Goal: Transaction & Acquisition: Purchase product/service

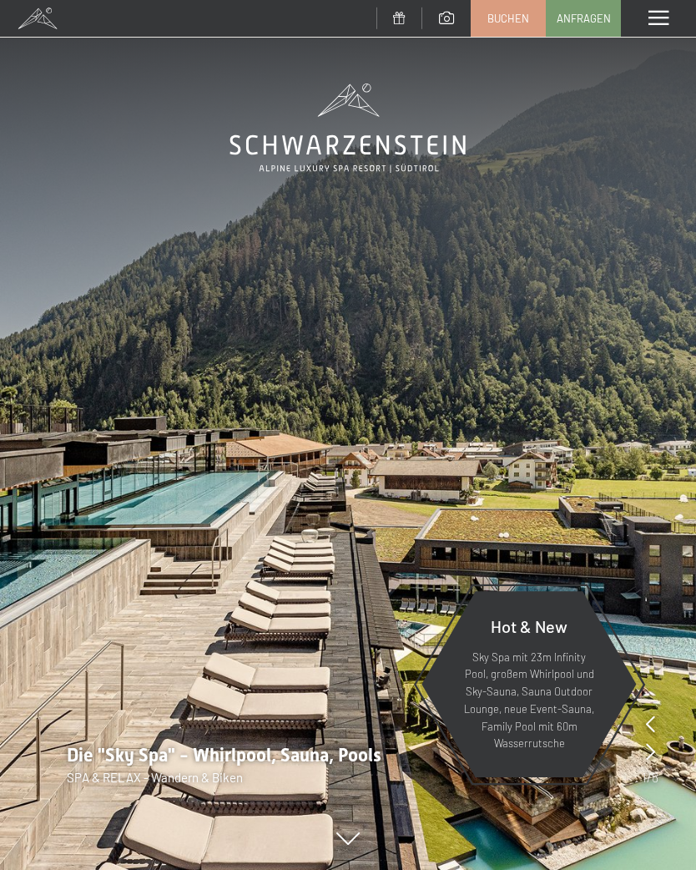
click at [647, 27] on div "Menü" at bounding box center [658, 18] width 75 height 37
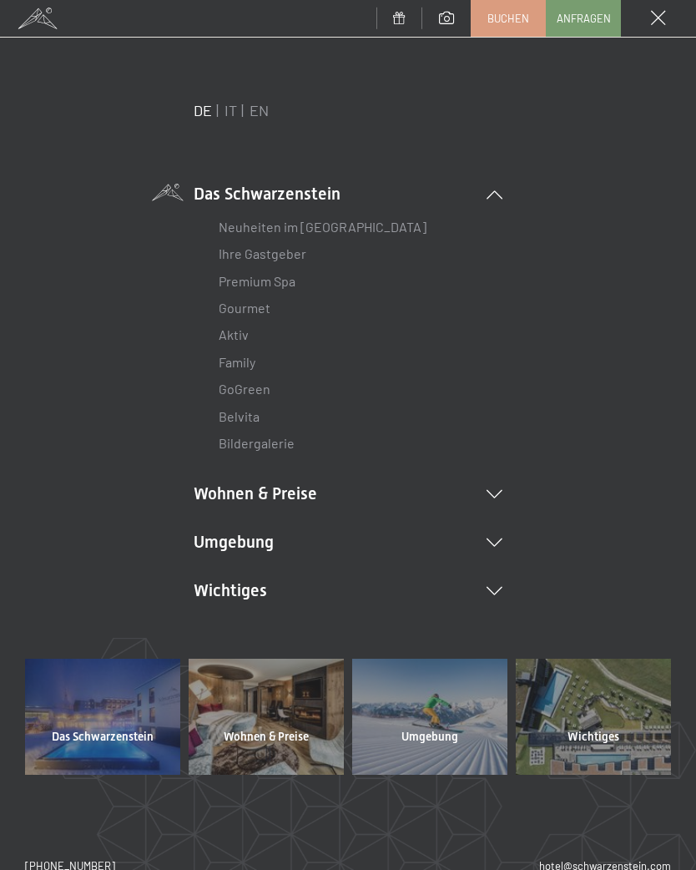
click at [492, 588] on icon at bounding box center [495, 591] width 16 height 8
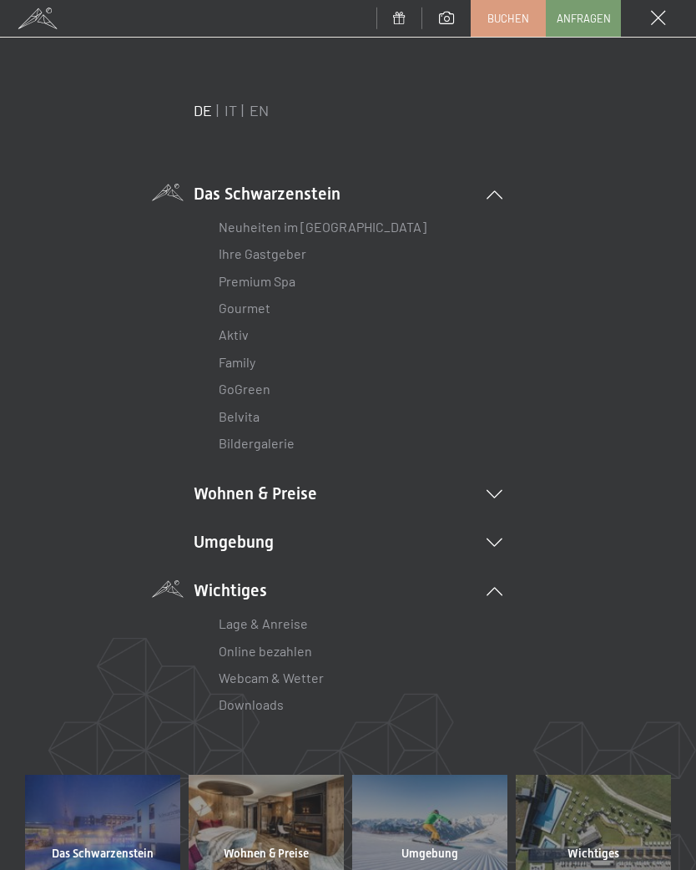
click at [275, 681] on link "Webcam & Wetter" at bounding box center [271, 677] width 105 height 16
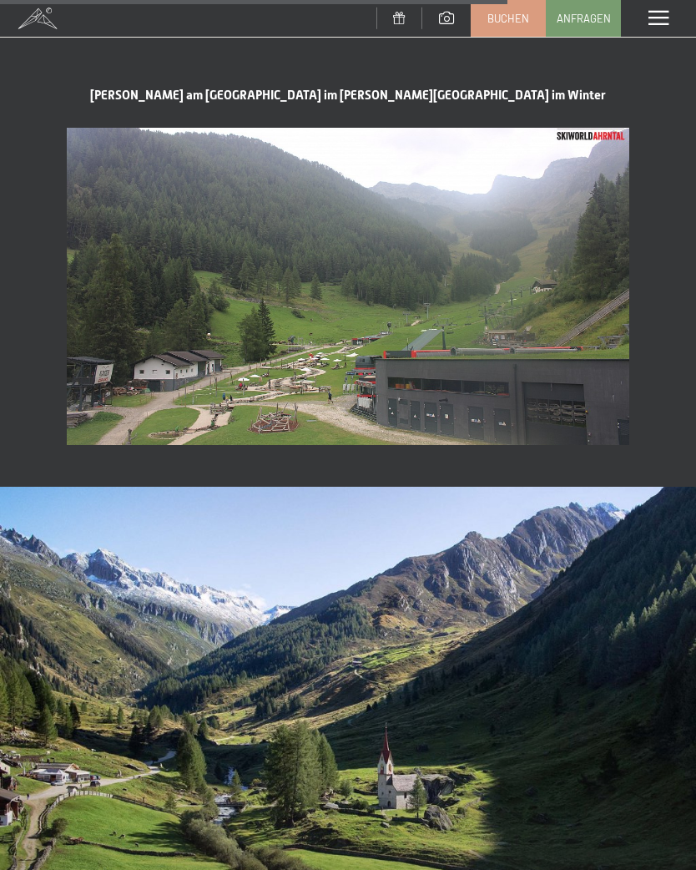
scroll to position [2637, 0]
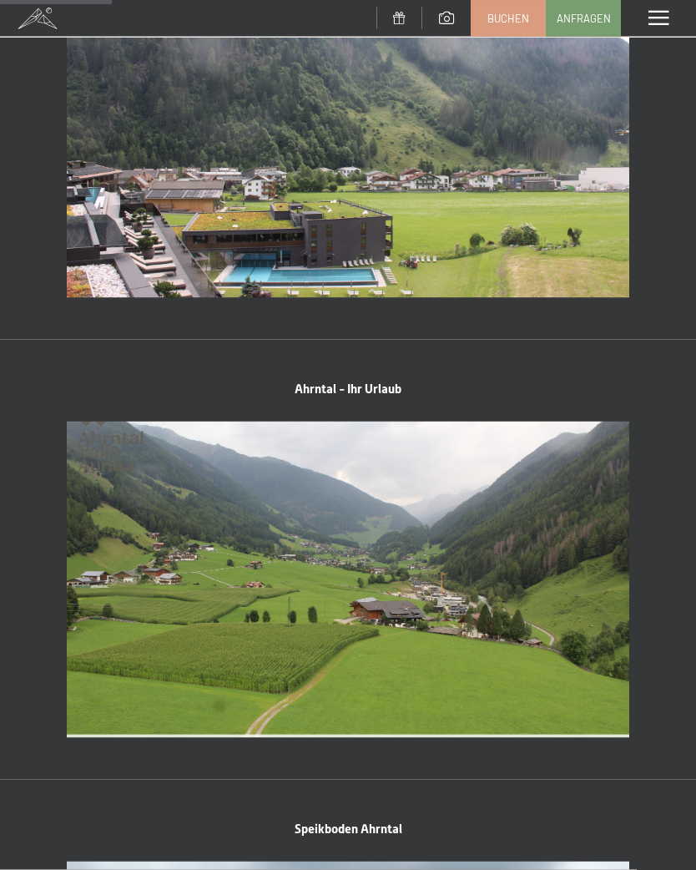
click at [672, 14] on div "Menü" at bounding box center [658, 18] width 75 height 37
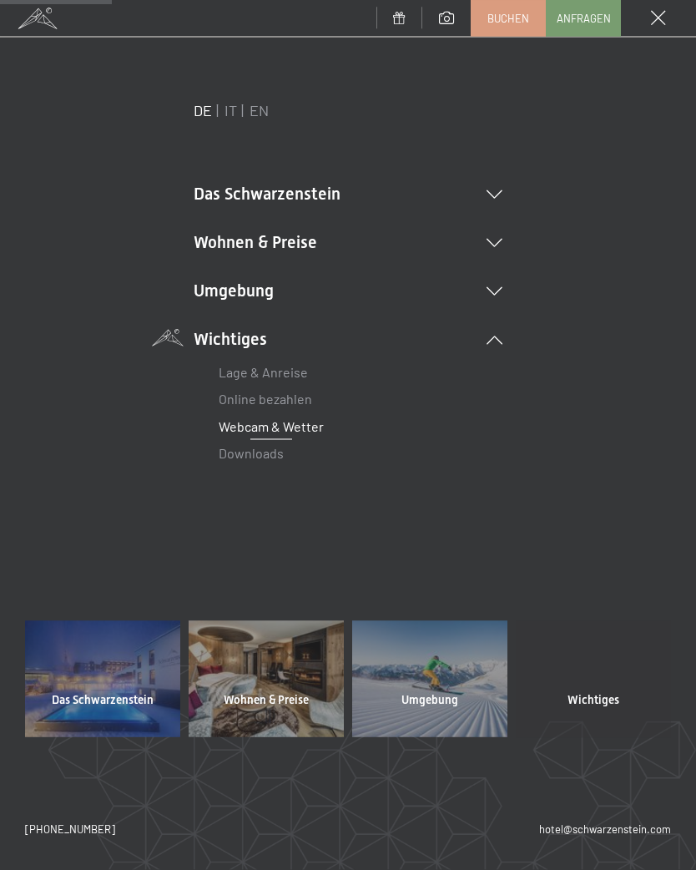
scroll to position [584, 0]
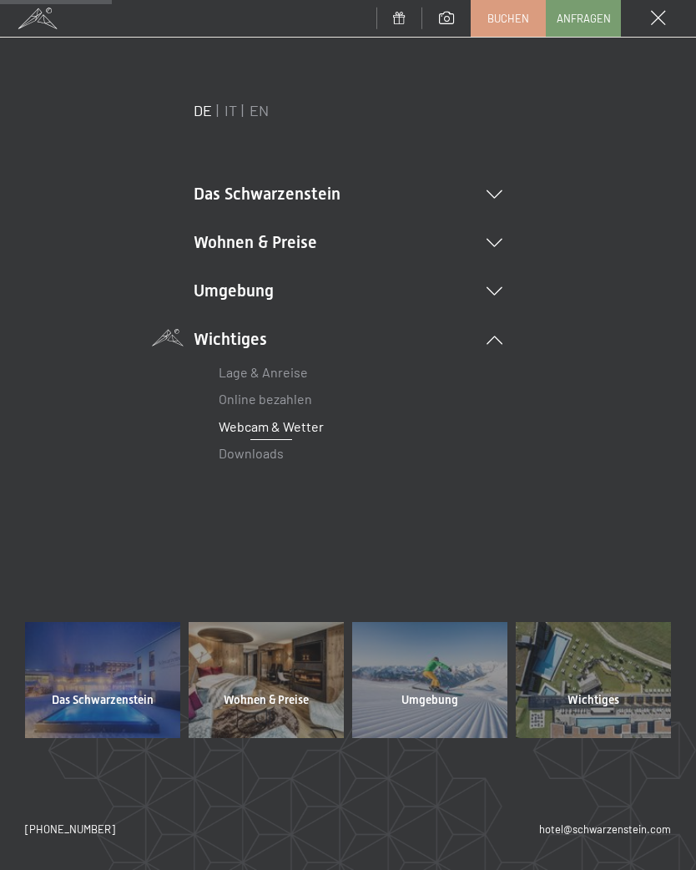
click at [274, 295] on li "Umgebung Das Ahrntal Ski & Winter Skifahren Skischule Wandern & Sommer Wandern …" at bounding box center [348, 290] width 309 height 23
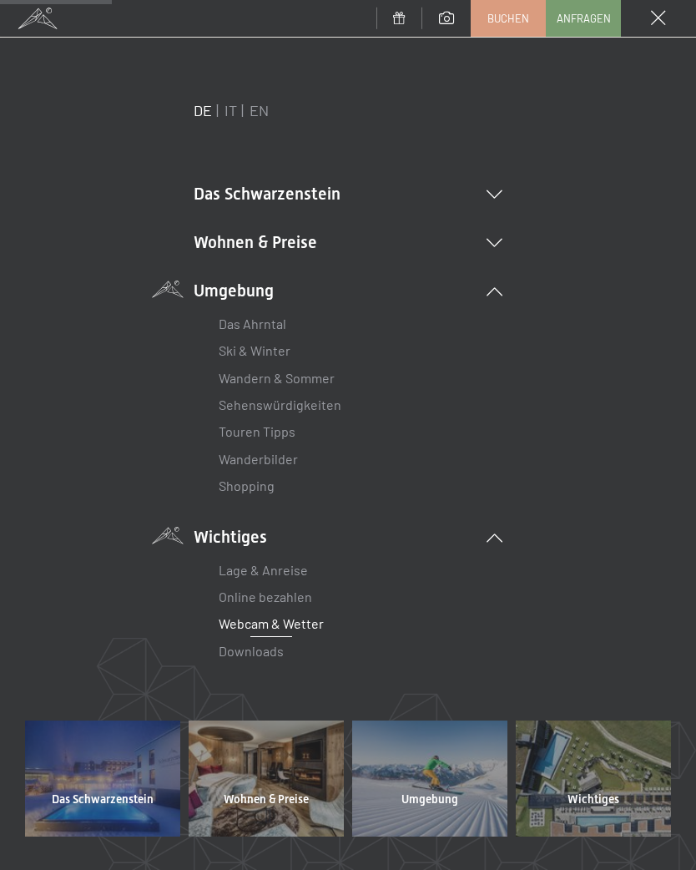
click at [287, 458] on link "Wanderbilder" at bounding box center [258, 459] width 79 height 16
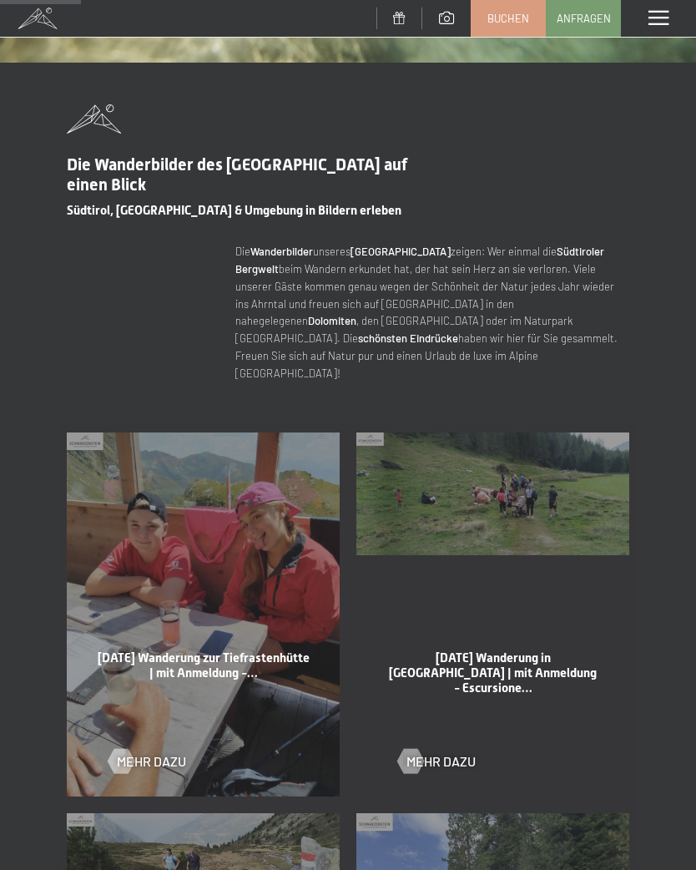
scroll to position [578, 0]
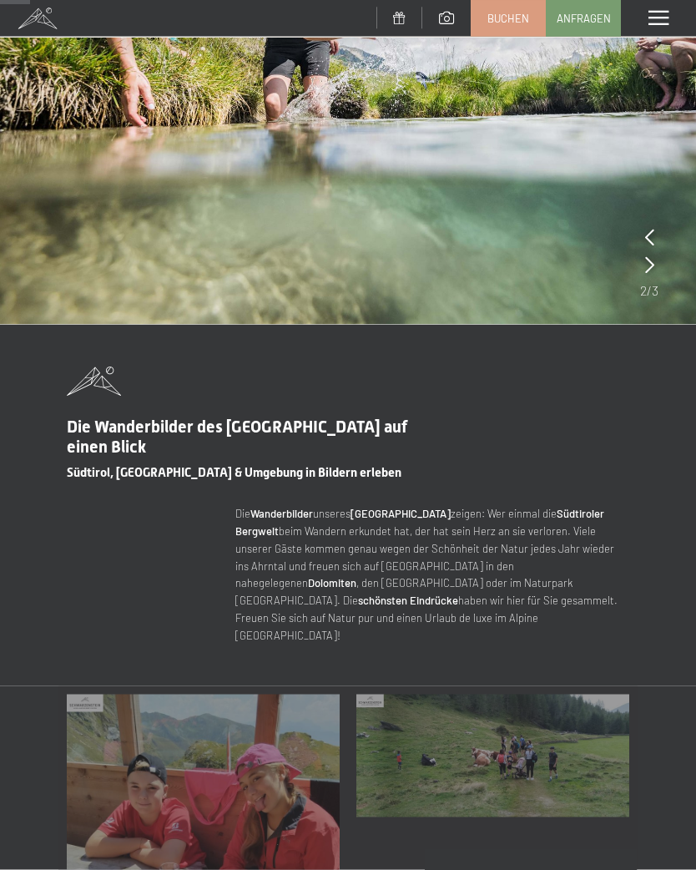
click at [663, 18] on span at bounding box center [658, 18] width 20 height 15
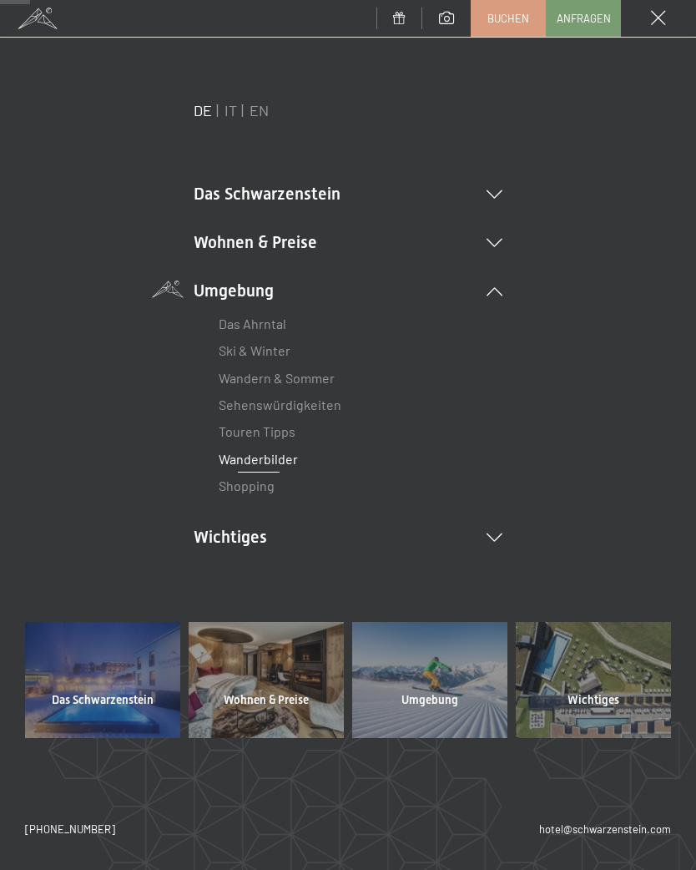
click at [271, 487] on link "Shopping" at bounding box center [247, 485] width 56 height 16
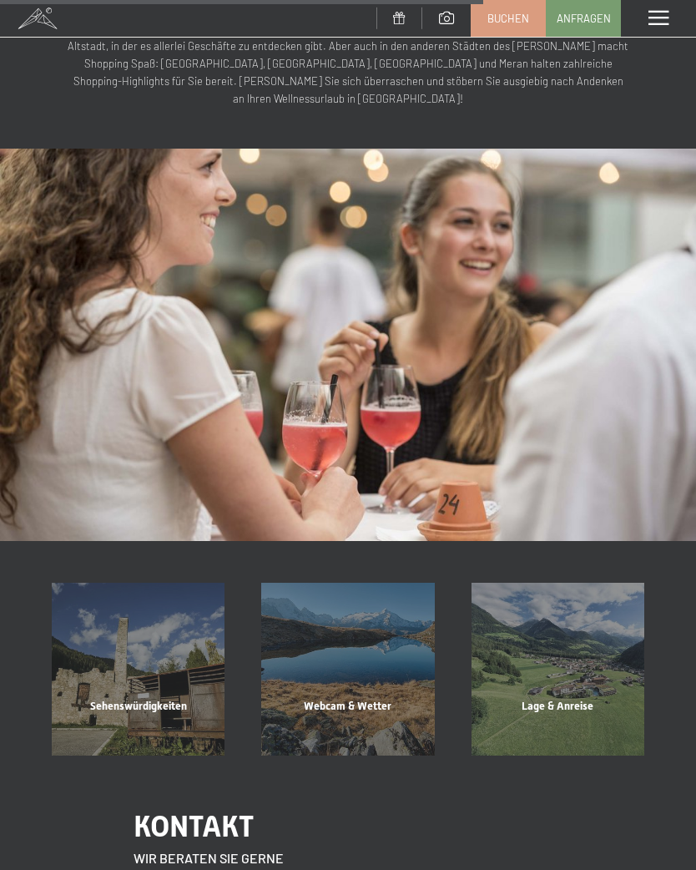
scroll to position [1407, 0]
click at [108, 699] on div "Sehenswürdigkeiten" at bounding box center [137, 727] width 209 height 57
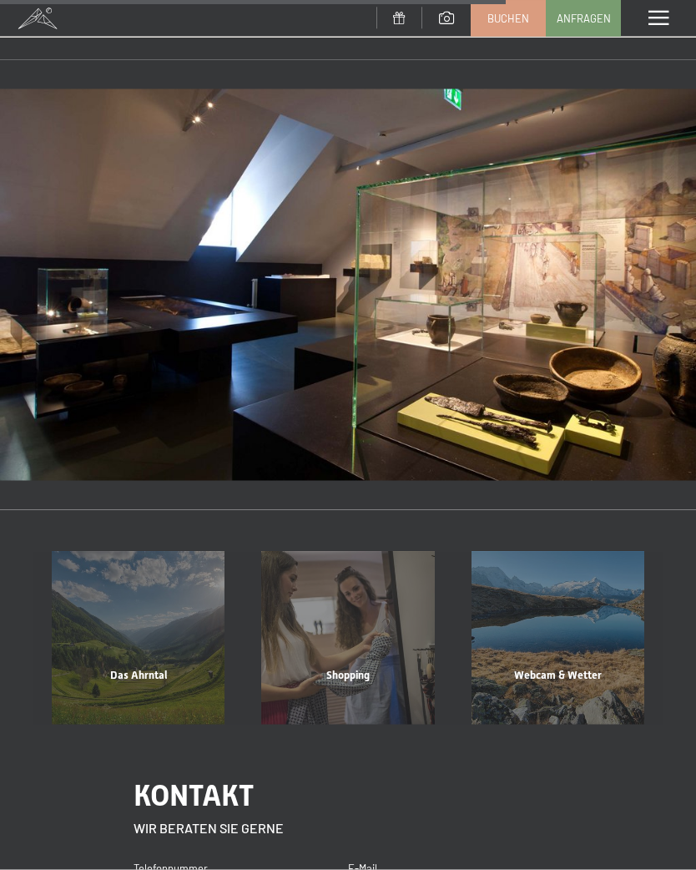
scroll to position [1657, 0]
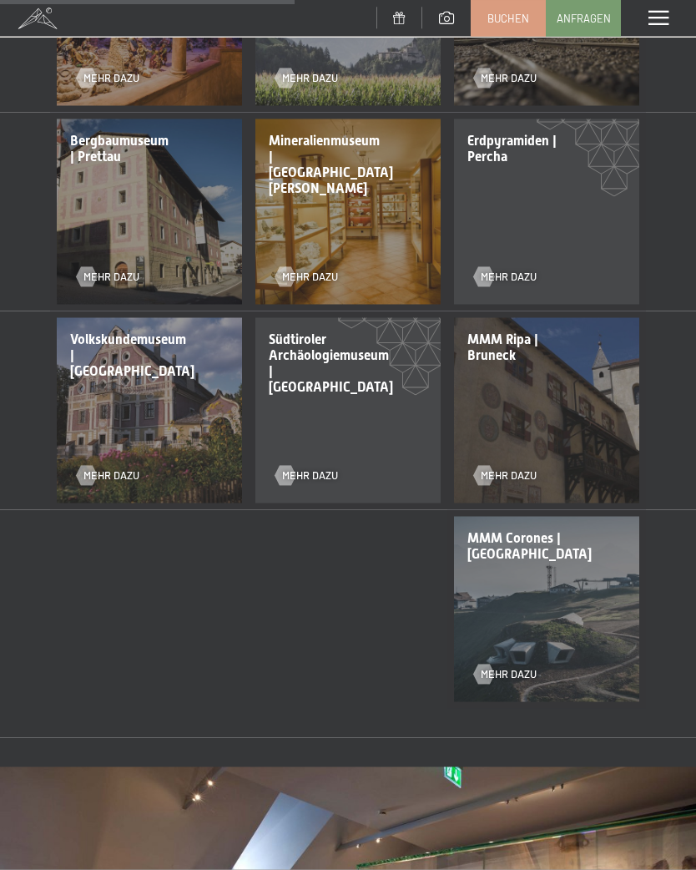
click at [657, 23] on span at bounding box center [658, 18] width 20 height 15
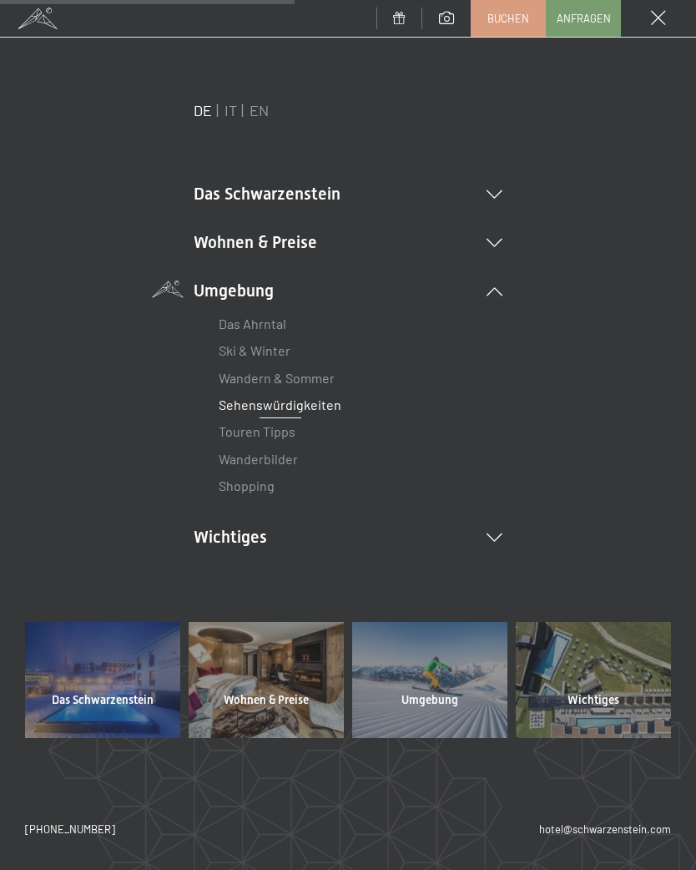
click at [502, 239] on icon at bounding box center [495, 243] width 16 height 8
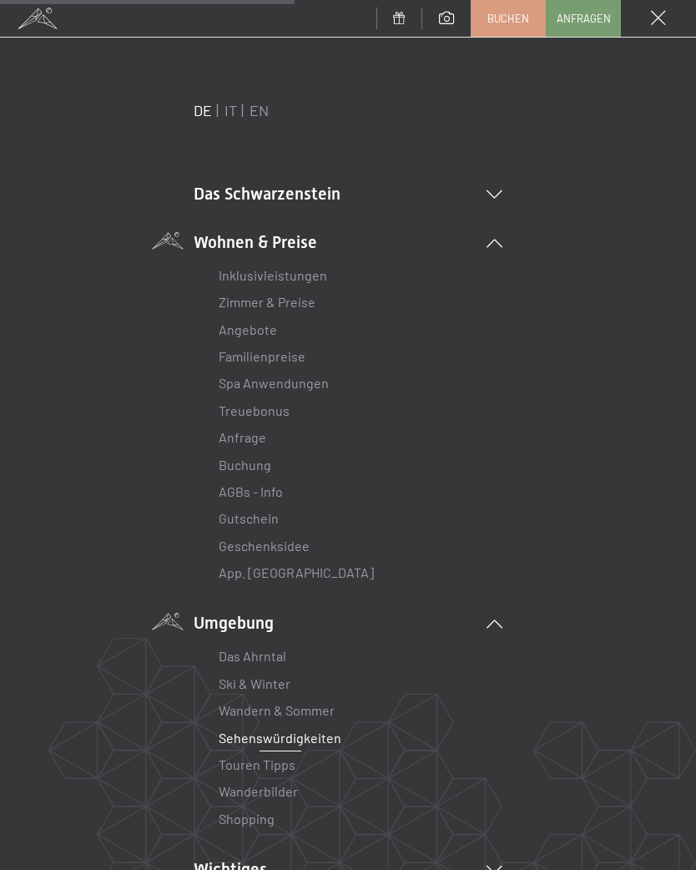
click at [223, 539] on link "Geschenksidee" at bounding box center [264, 545] width 91 height 16
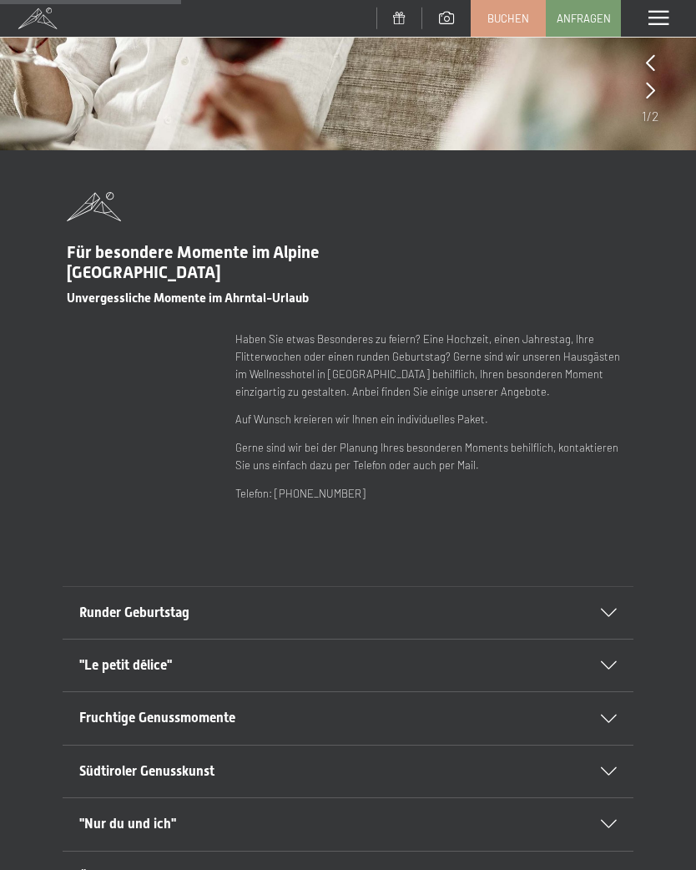
scroll to position [371, 0]
click at [615, 609] on icon at bounding box center [609, 613] width 16 height 8
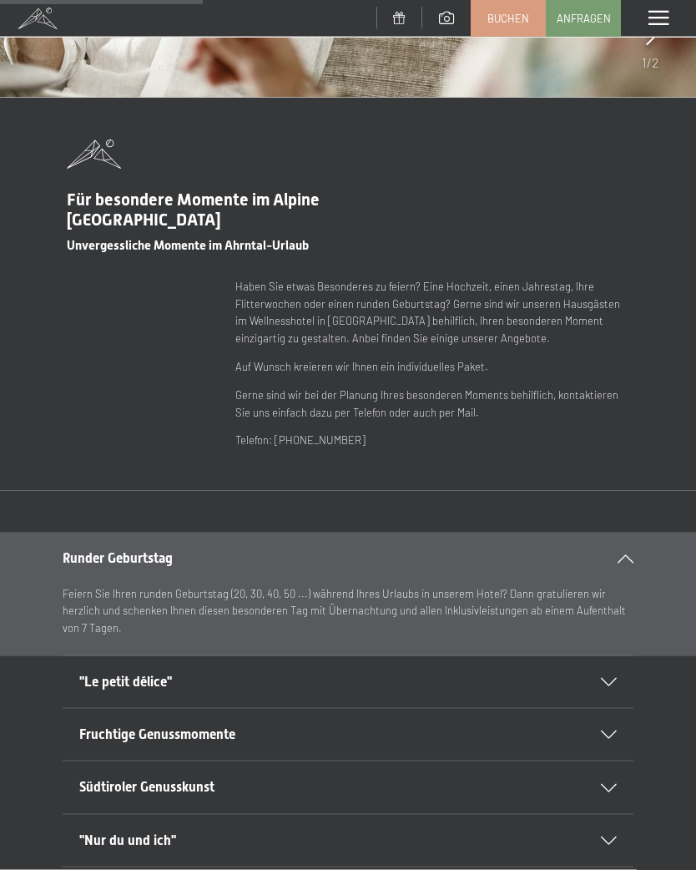
scroll to position [442, 0]
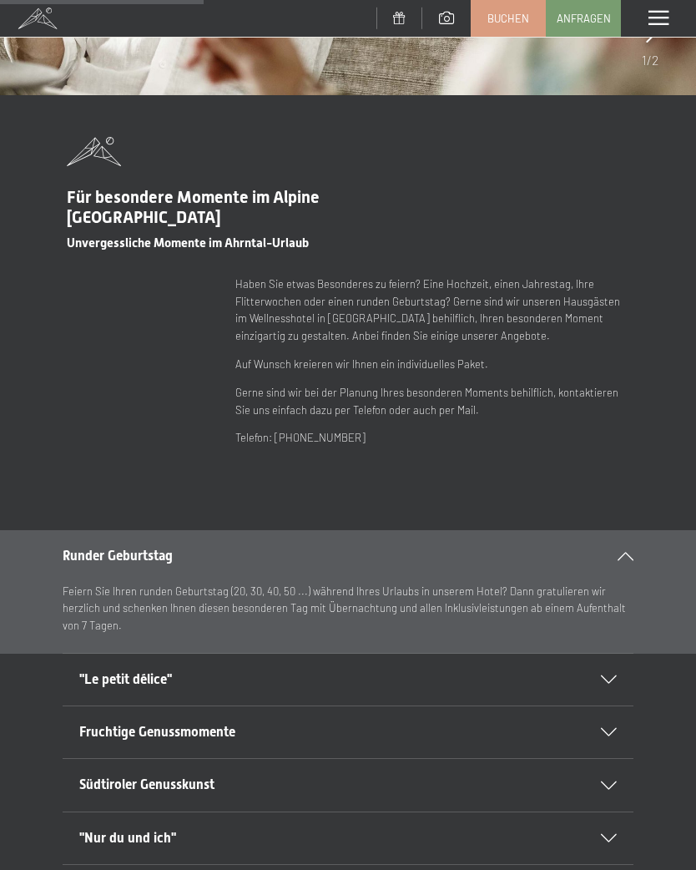
click at [600, 675] on div at bounding box center [598, 679] width 37 height 8
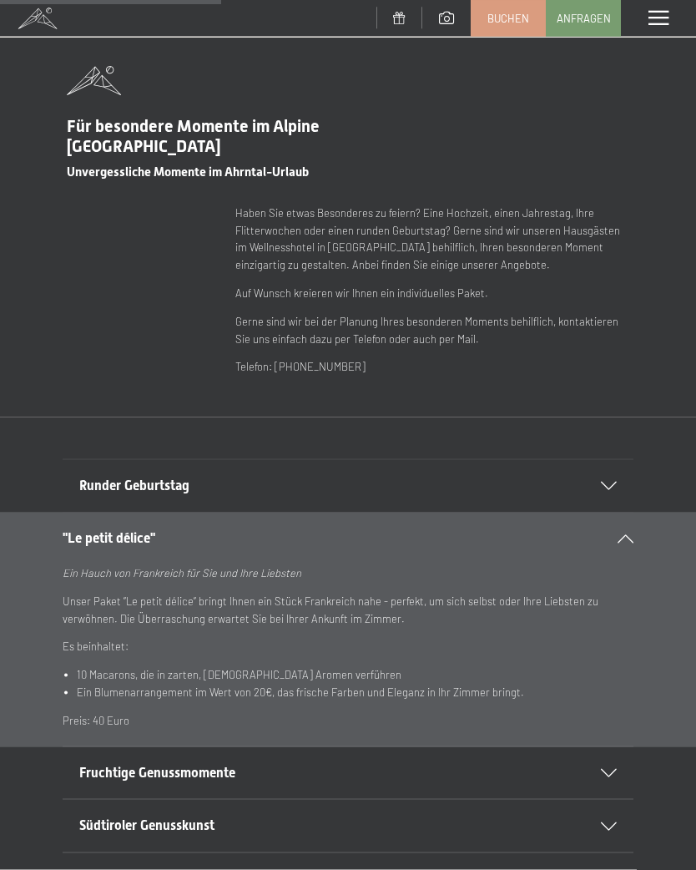
scroll to position [517, 0]
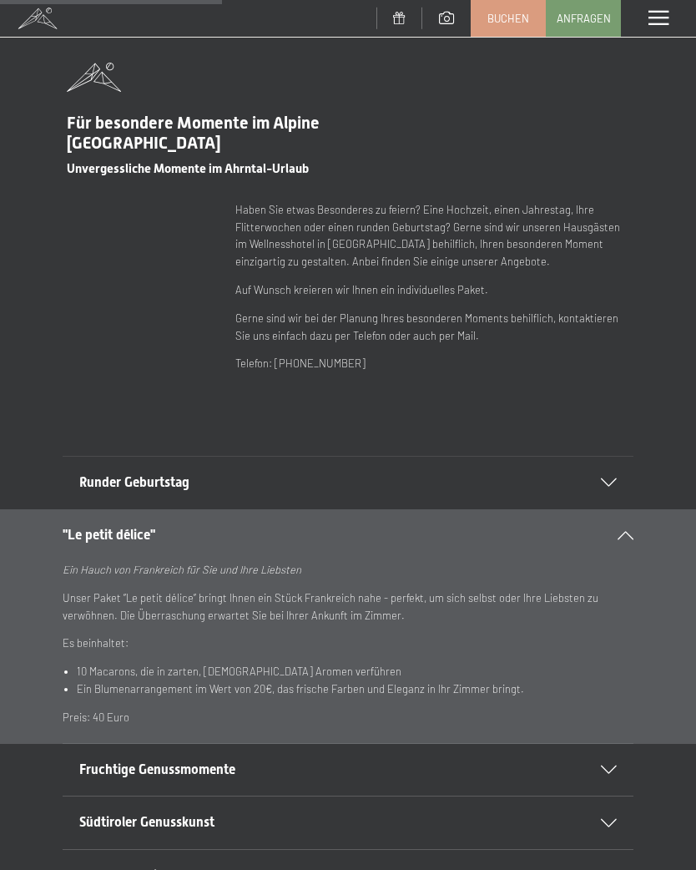
click at [245, 760] on h2 "Fruchtige Genussmomente" at bounding box center [331, 769] width 504 height 18
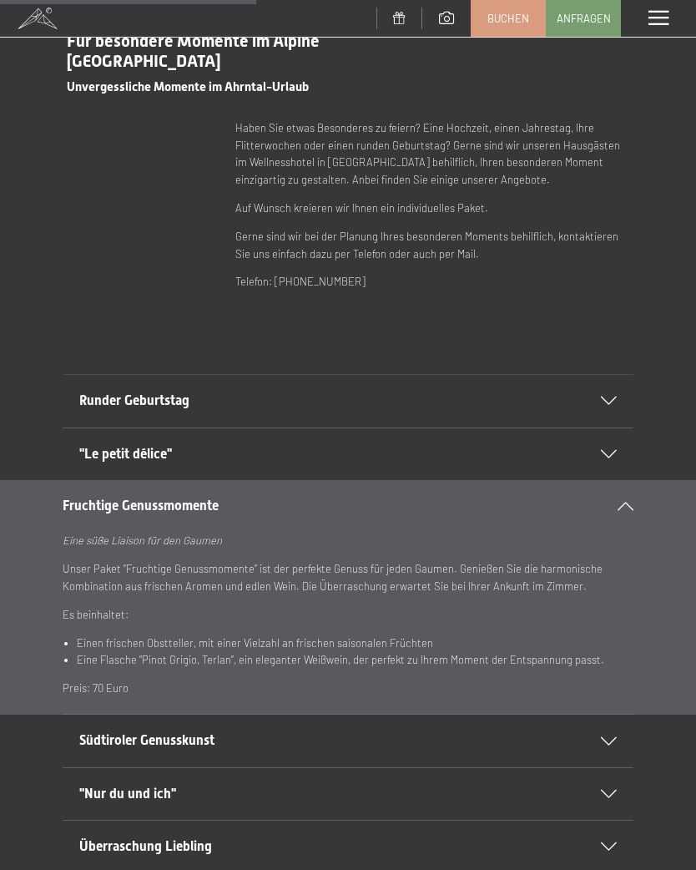
scroll to position [599, 0]
click at [207, 736] on span "Südtiroler Genusskunst" at bounding box center [146, 739] width 135 height 16
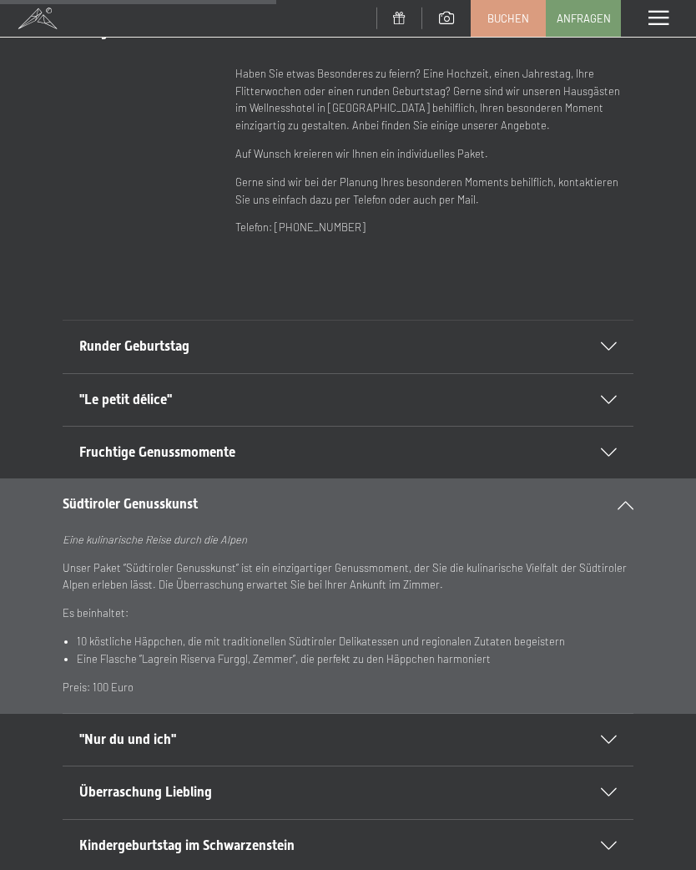
scroll to position [655, 0]
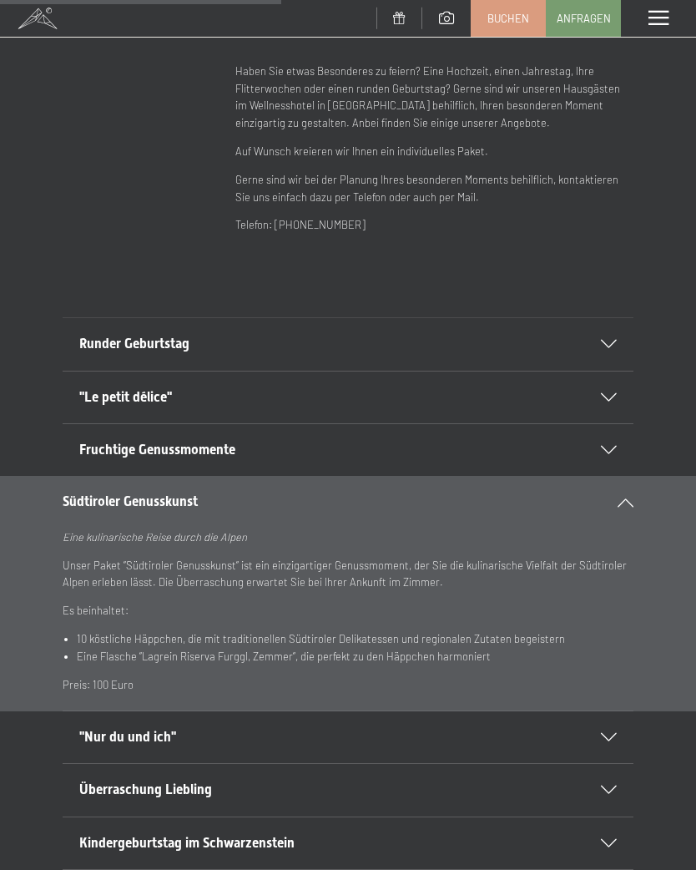
click at [162, 730] on span ""Nur du und ich"" at bounding box center [127, 737] width 97 height 16
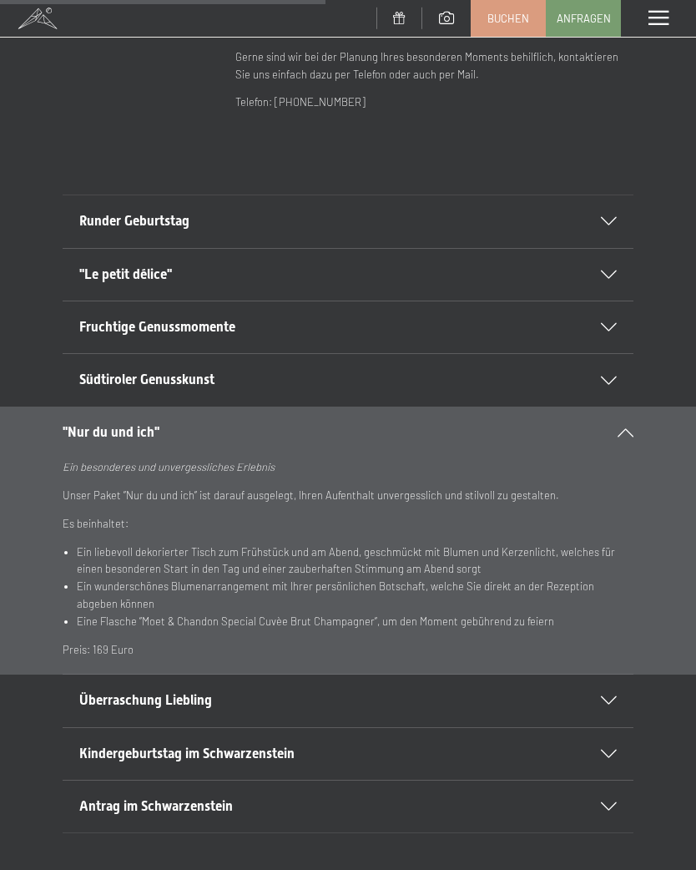
scroll to position [783, 0]
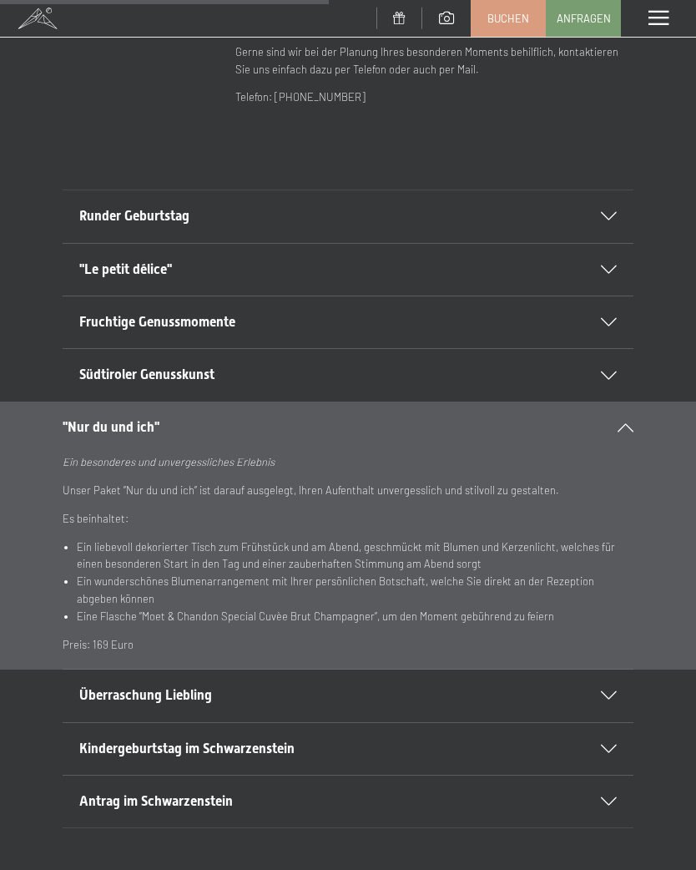
click at [199, 691] on span "Überraschung Liebling" at bounding box center [145, 695] width 133 height 16
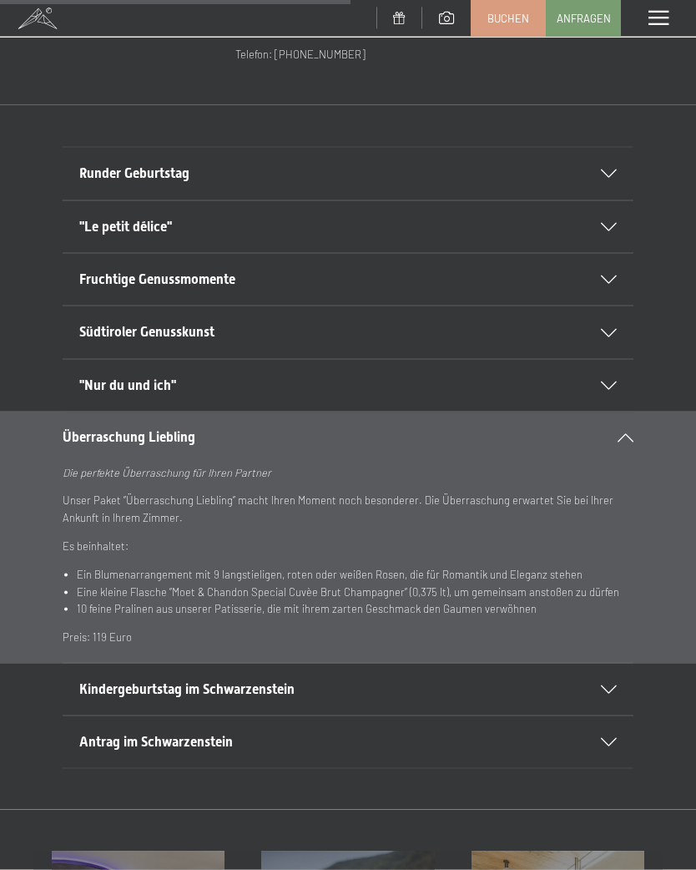
scroll to position [829, 0]
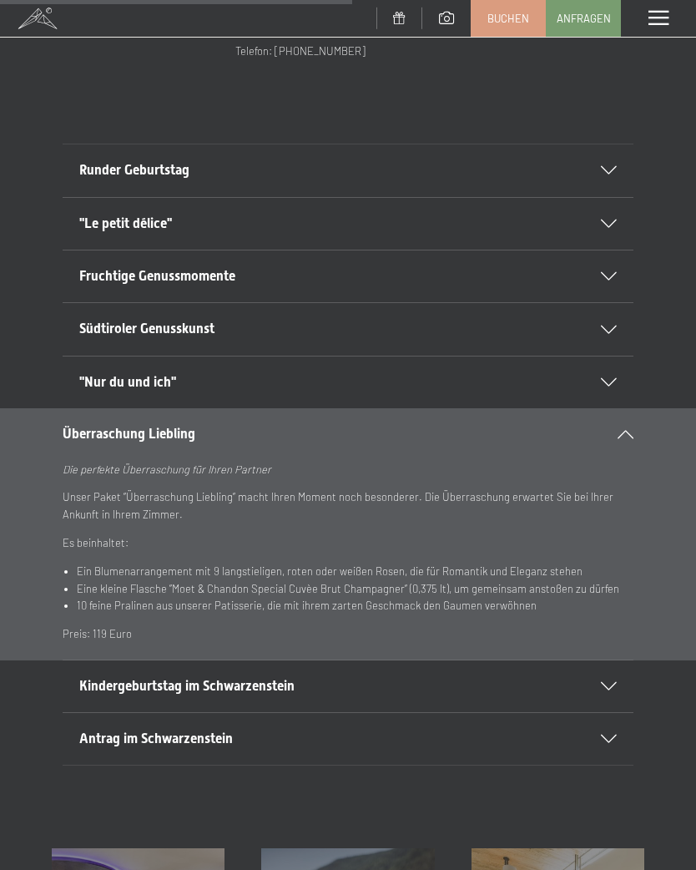
click at [181, 694] on div "Kindergeburtstag im Schwarzenstein" at bounding box center [347, 686] width 537 height 52
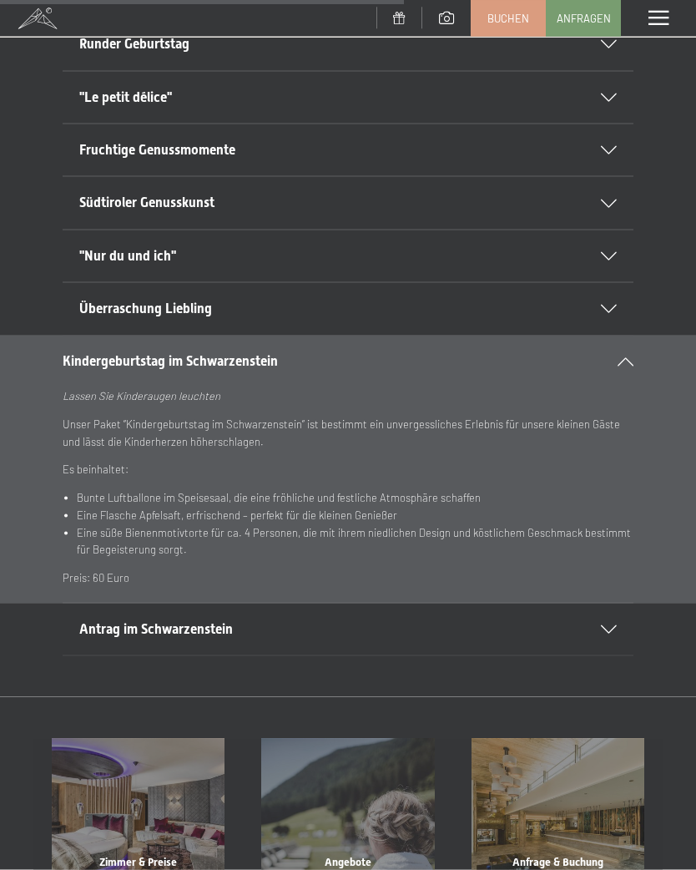
scroll to position [965, 0]
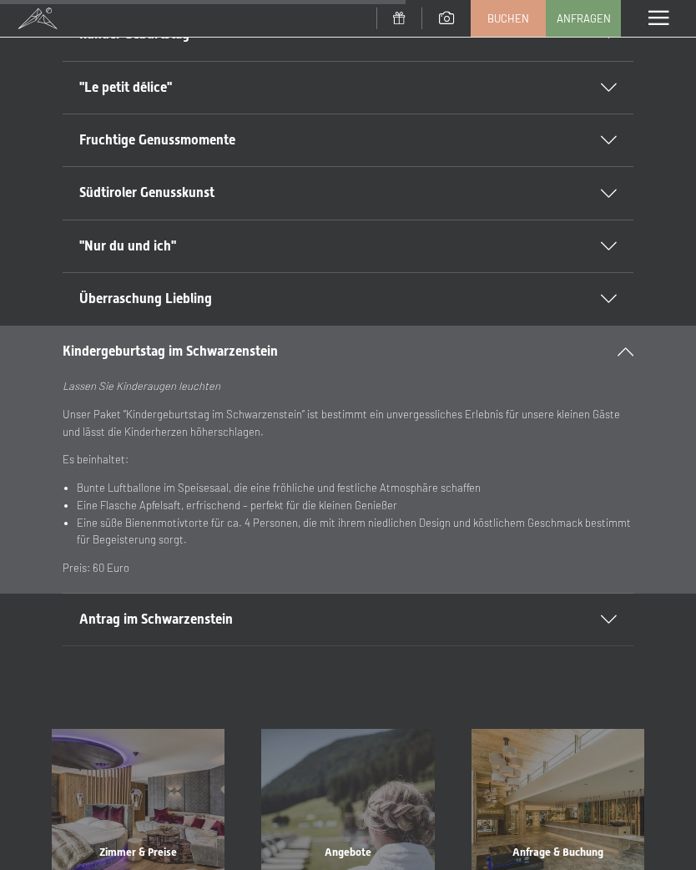
click at [160, 611] on span "Antrag im Schwarzenstein" at bounding box center [156, 619] width 154 height 16
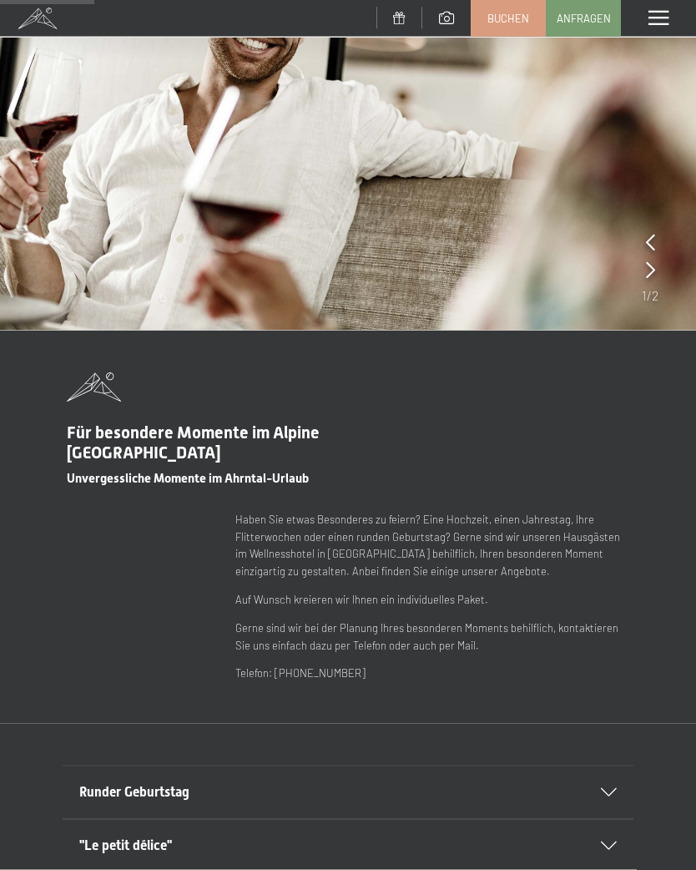
scroll to position [0, 0]
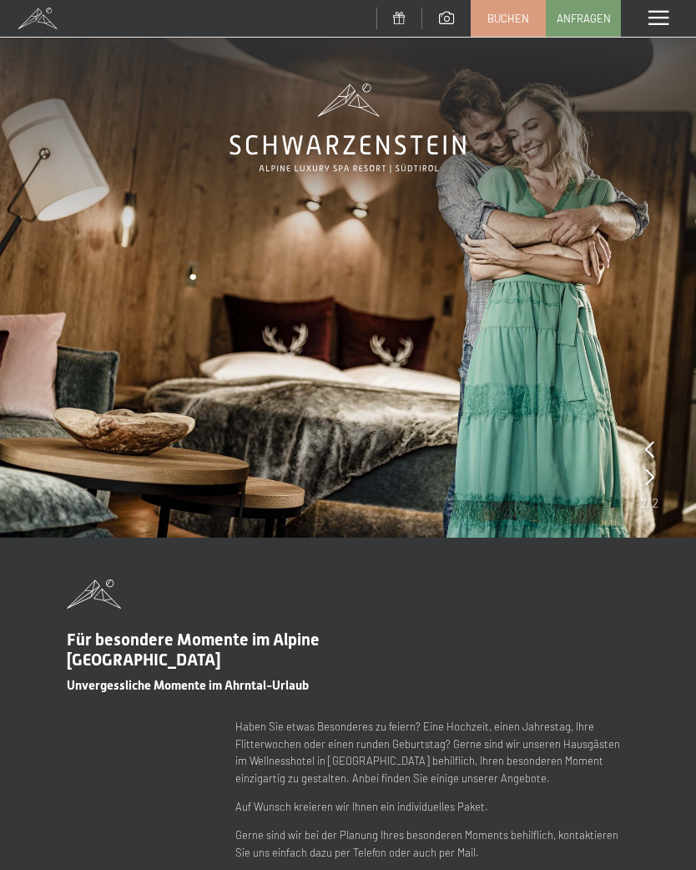
click at [656, 20] on span at bounding box center [658, 18] width 20 height 15
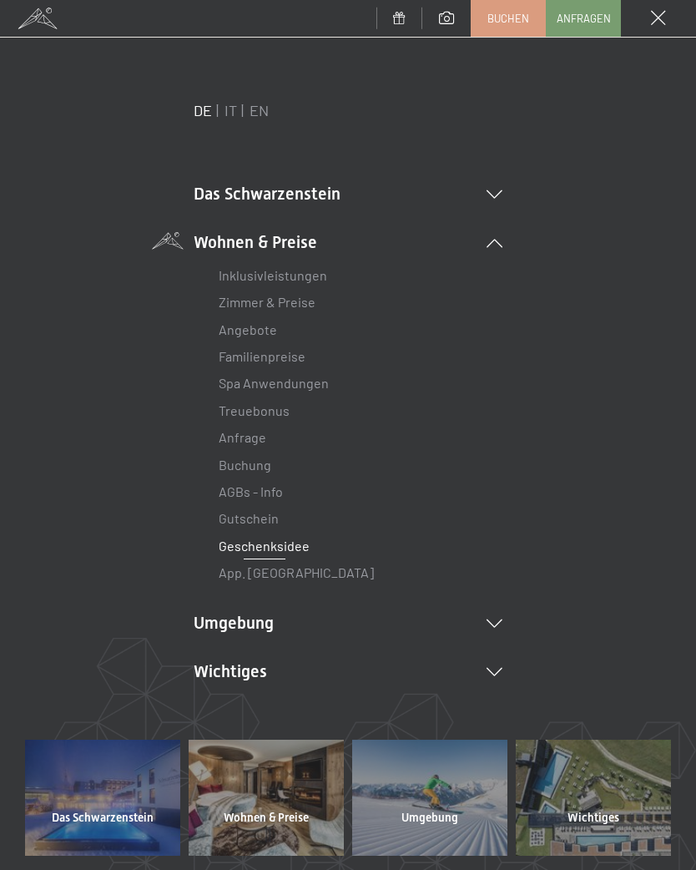
click at [265, 520] on link "Gutschein" at bounding box center [249, 518] width 60 height 16
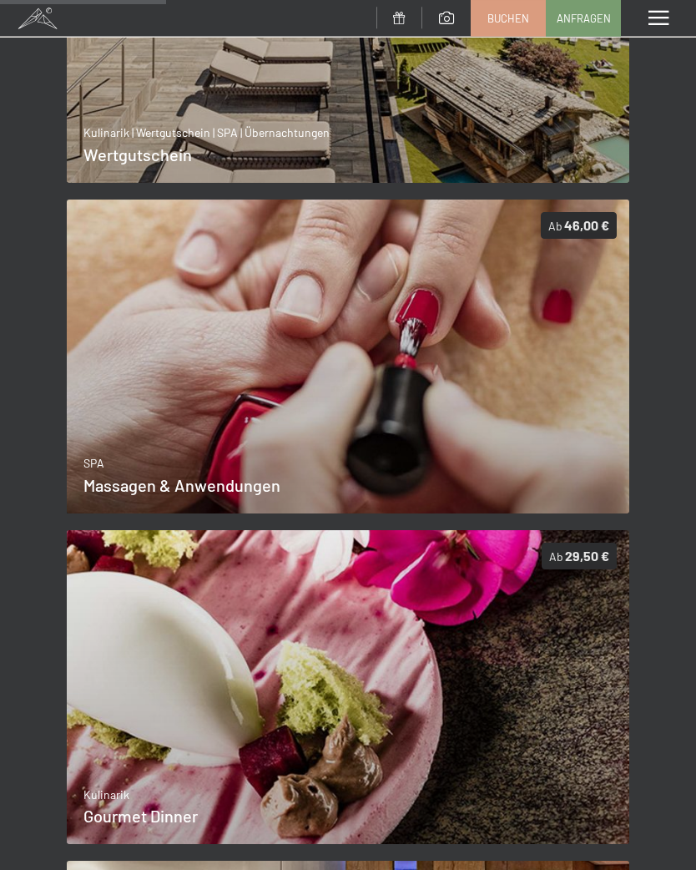
scroll to position [575, 0]
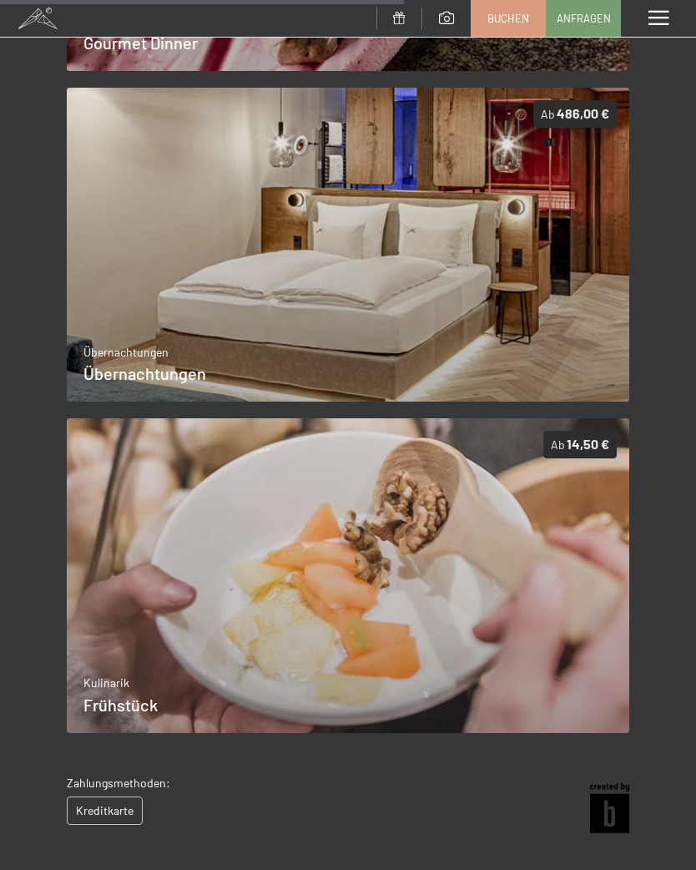
click at [121, 694] on span "Details" at bounding box center [114, 702] width 35 height 17
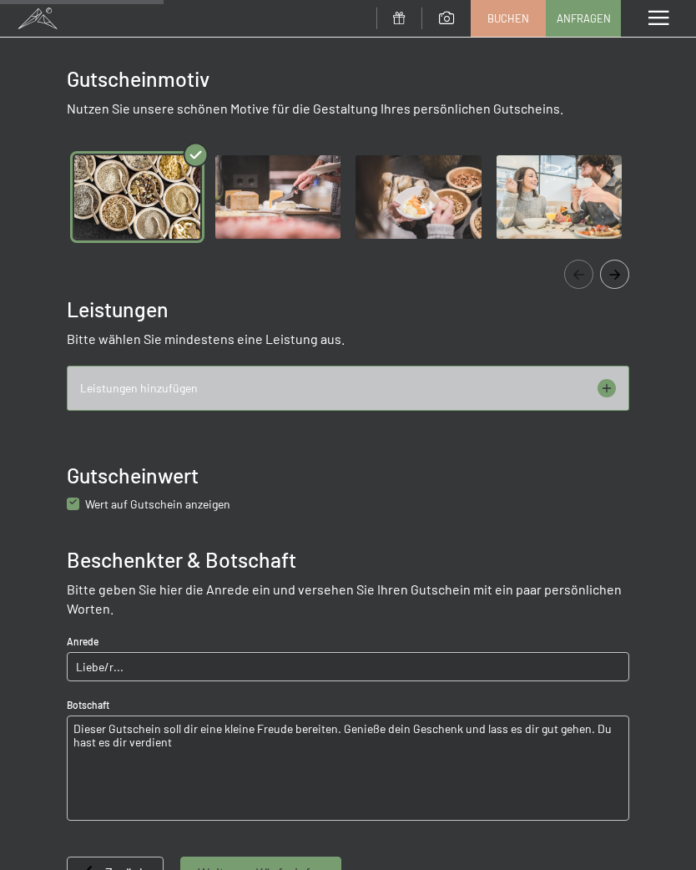
scroll to position [366, 0]
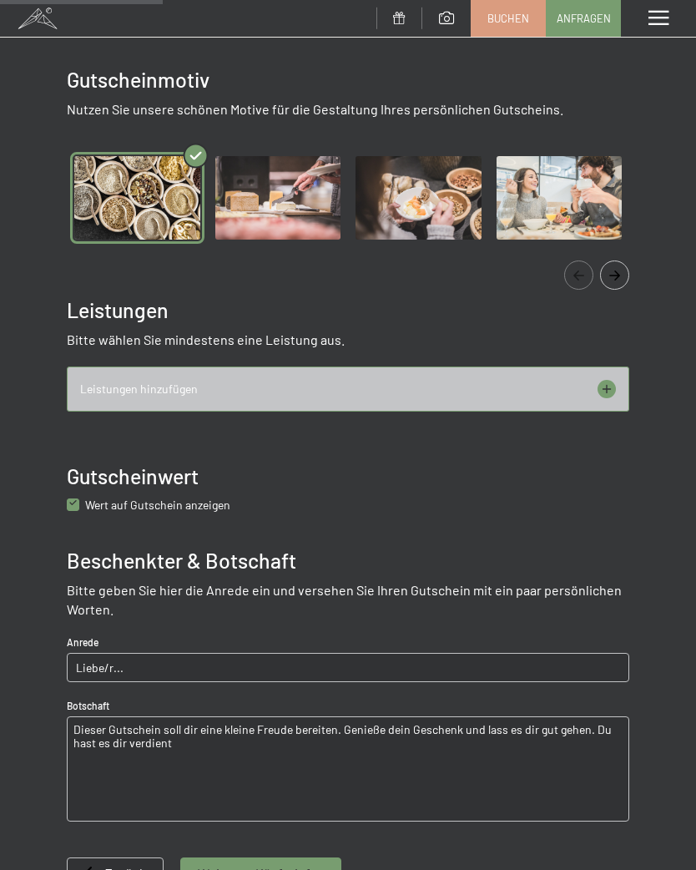
click at [614, 380] on icon at bounding box center [607, 389] width 18 height 18
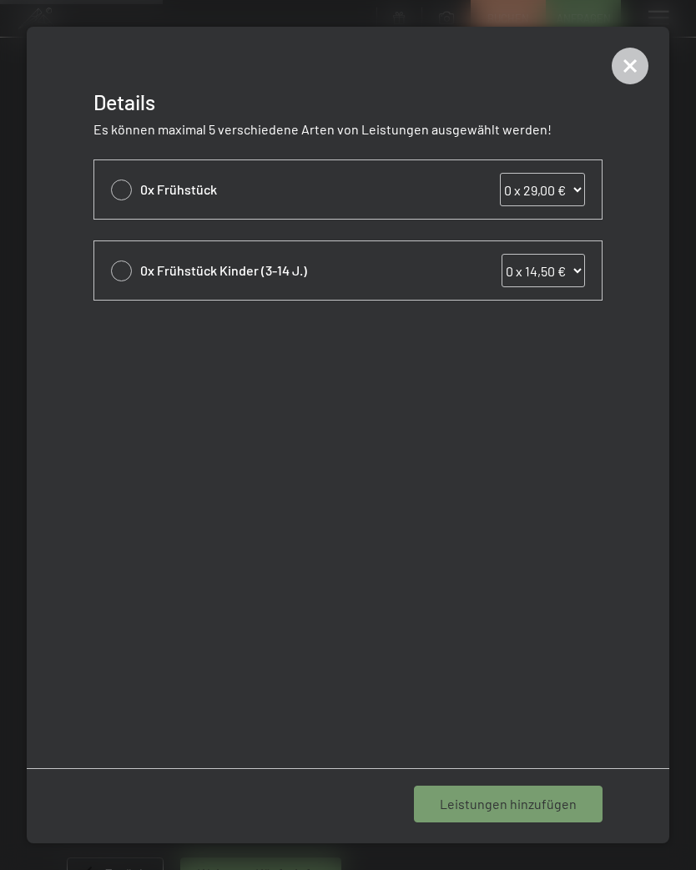
click at [634, 54] on icon at bounding box center [630, 66] width 37 height 37
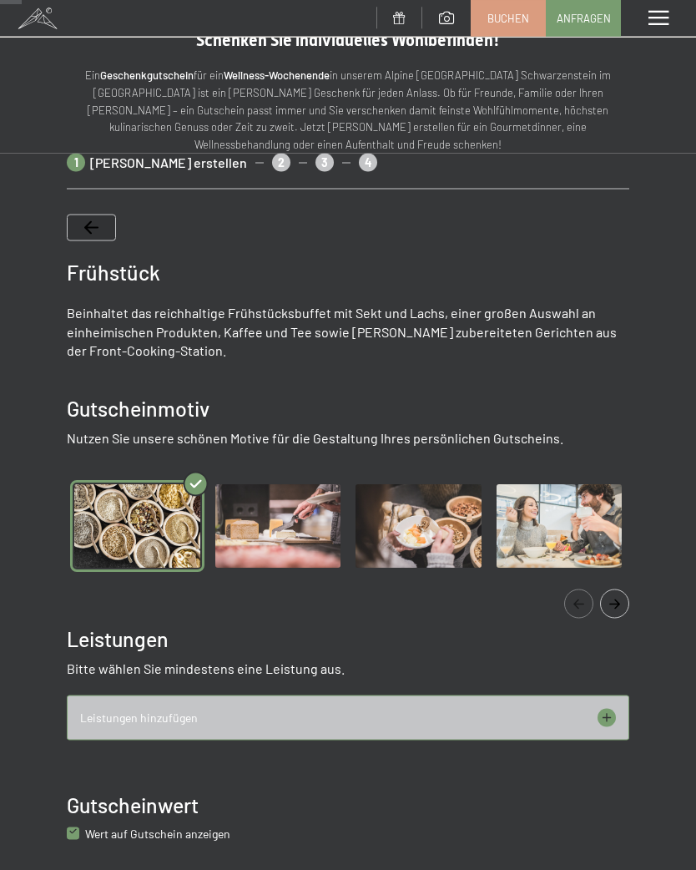
scroll to position [0, 0]
